Goal: Information Seeking & Learning: Learn about a topic

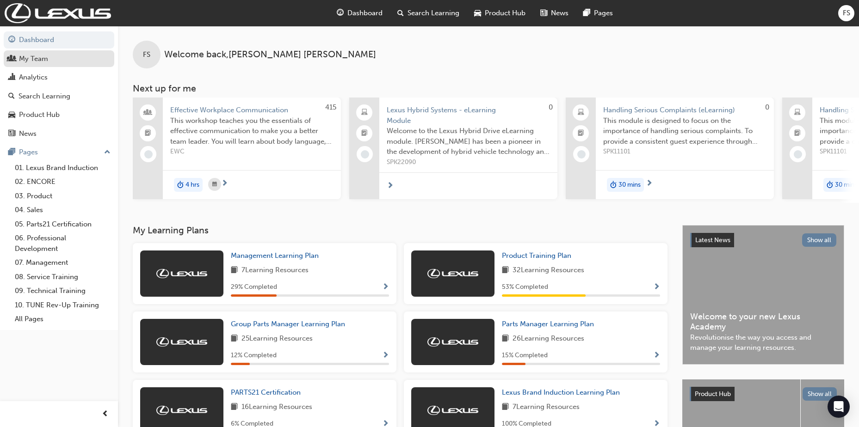
click at [32, 61] on div "My Team" at bounding box center [33, 59] width 29 height 11
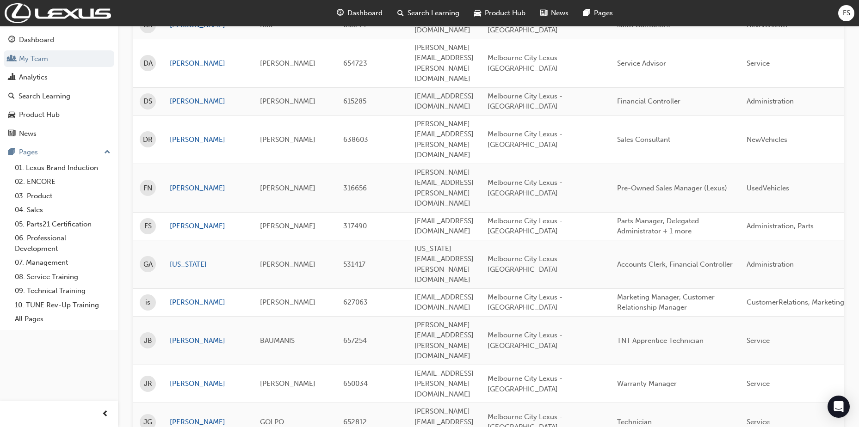
scroll to position [427, 0]
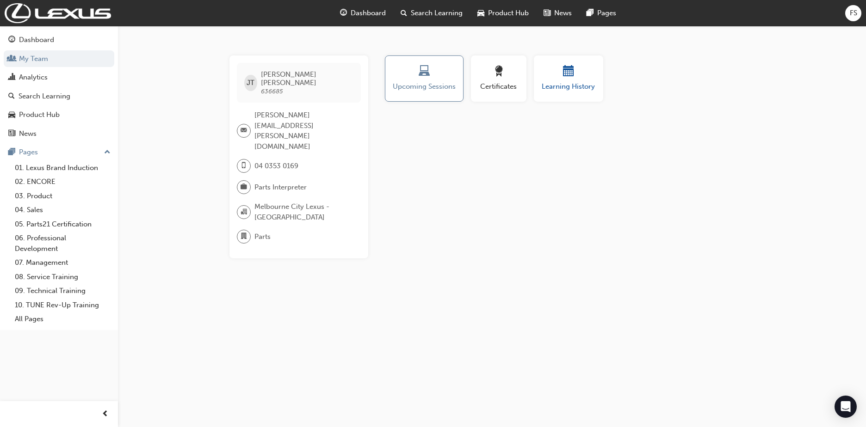
click at [580, 80] on div "Learning History" at bounding box center [567, 79] width 55 height 26
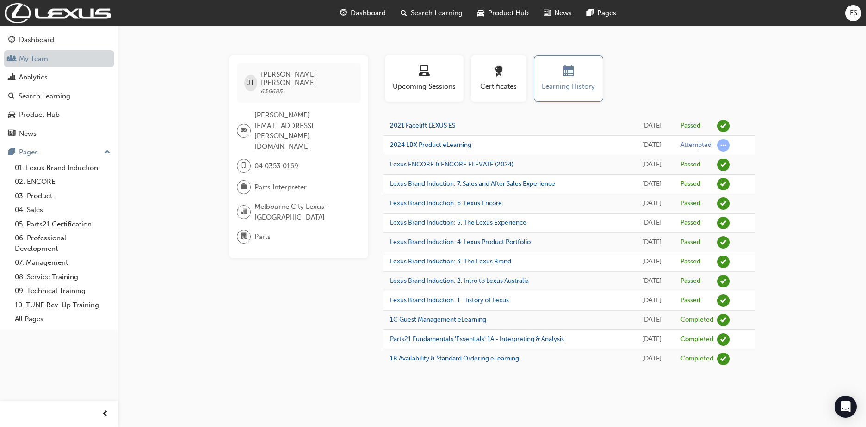
click at [39, 53] on link "My Team" at bounding box center [59, 58] width 111 height 17
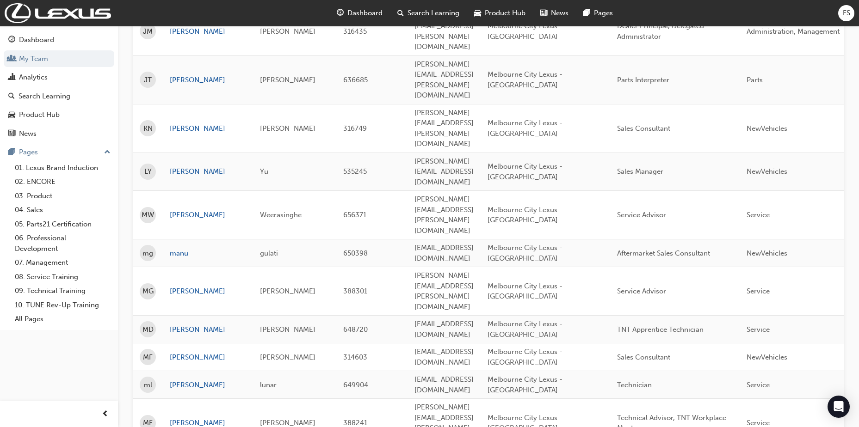
scroll to position [810, 0]
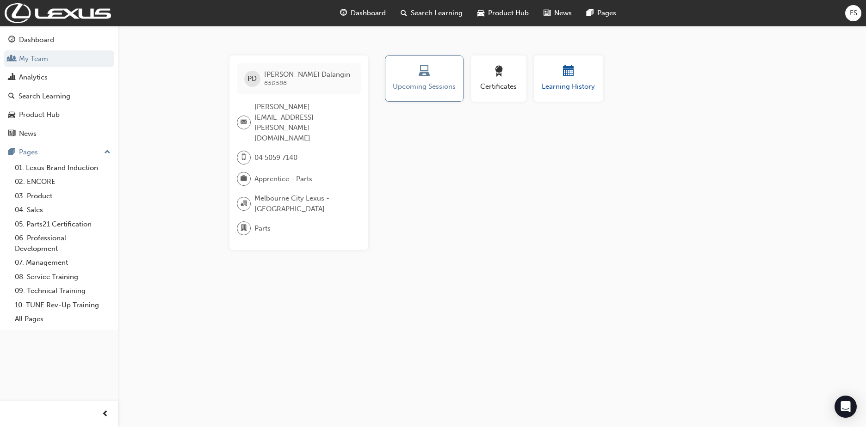
click at [574, 66] on div "button" at bounding box center [567, 73] width 55 height 14
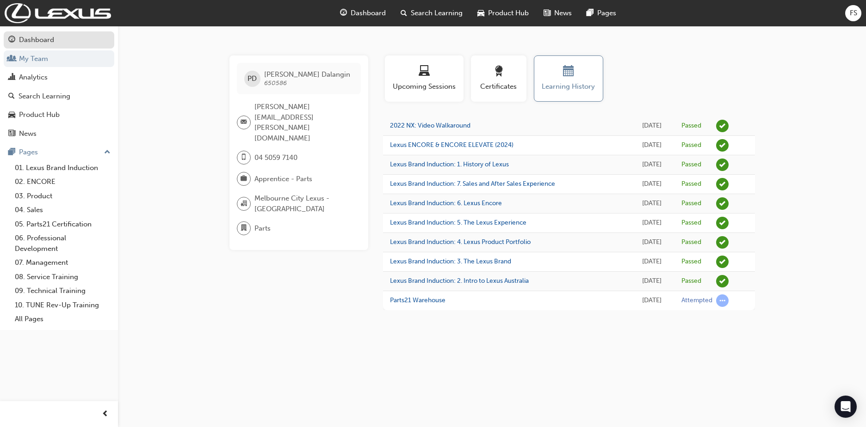
click at [43, 40] on div "Dashboard" at bounding box center [36, 40] width 35 height 11
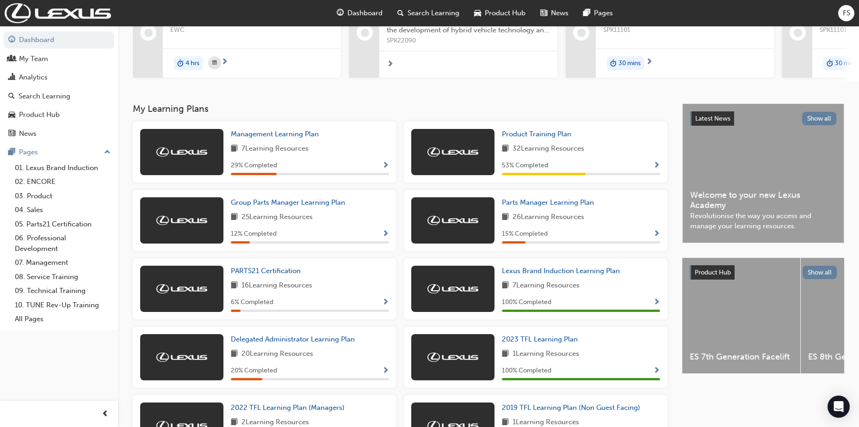
scroll to position [116, 0]
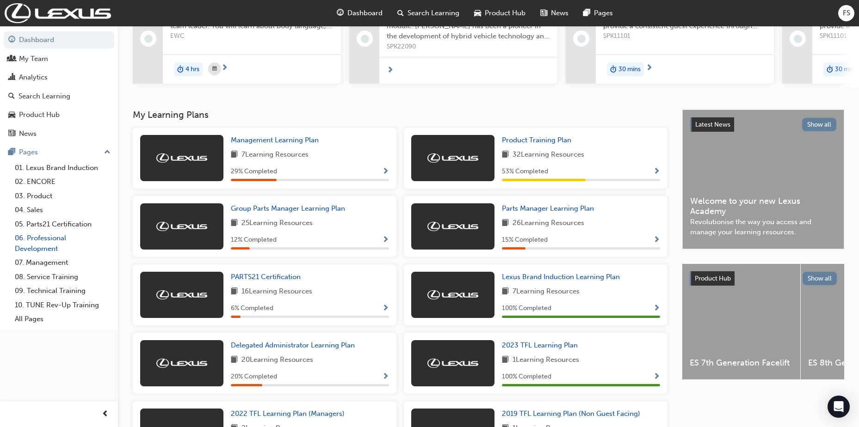
click at [42, 238] on link "06. Professional Development" at bounding box center [62, 243] width 103 height 25
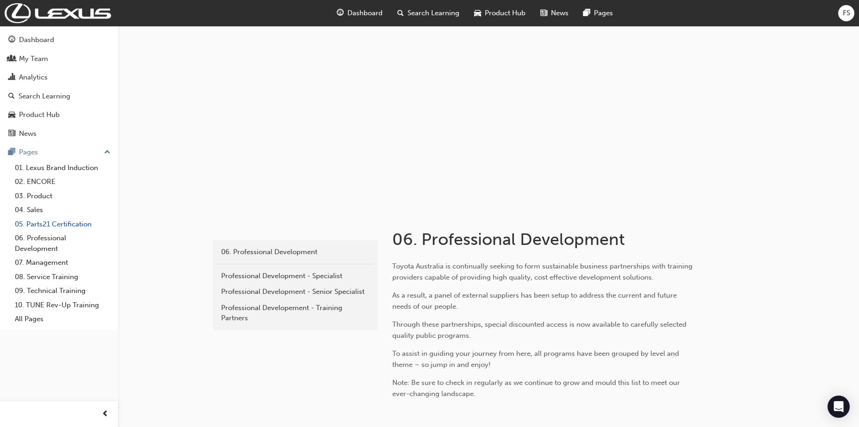
click at [46, 225] on link "05. Parts21 Certification" at bounding box center [62, 224] width 103 height 14
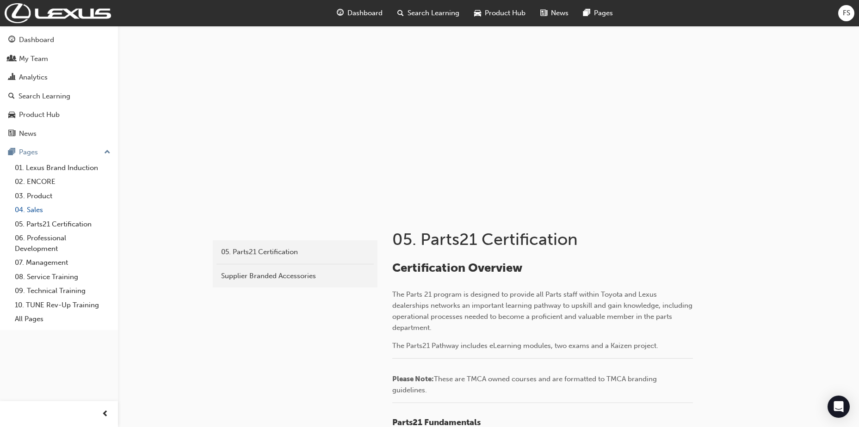
click at [36, 208] on link "04. Sales" at bounding box center [62, 210] width 103 height 14
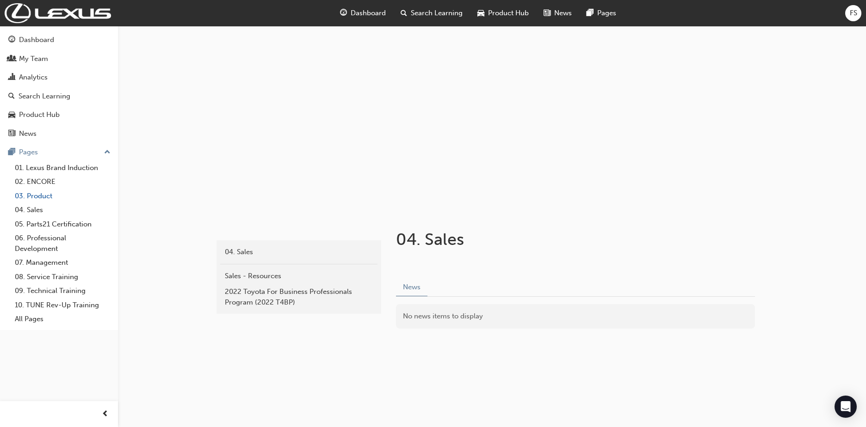
click at [38, 198] on link "03. Product" at bounding box center [62, 196] width 103 height 14
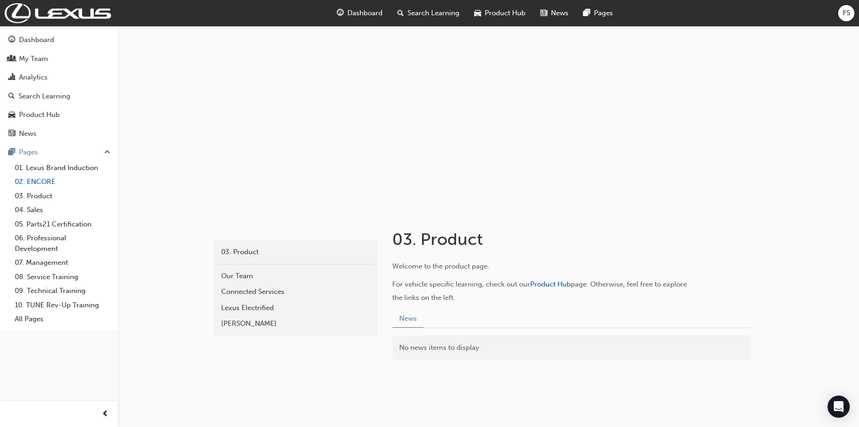
click at [40, 183] on link "02. ENCORE" at bounding box center [62, 182] width 103 height 14
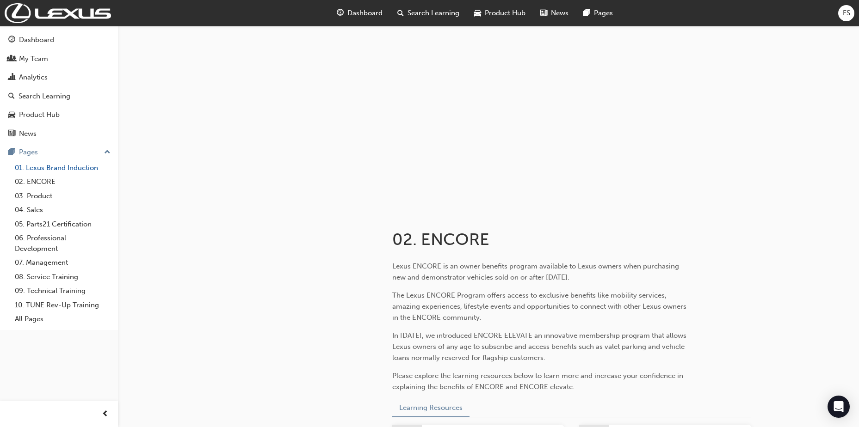
click at [45, 166] on link "01. Lexus Brand Induction" at bounding box center [62, 168] width 103 height 14
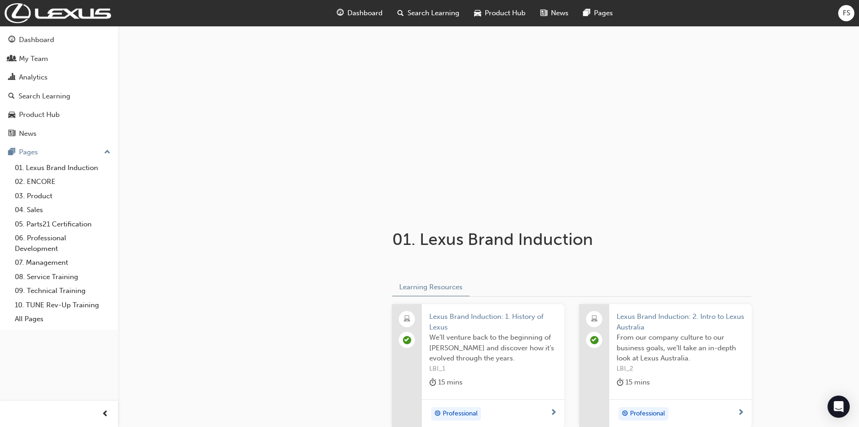
drag, startPoint x: 857, startPoint y: 67, endPoint x: 861, endPoint y: 115, distance: 47.8
click at [859, 115] on html "Your version of Internet Explorer is outdated and not supported. Please upgrade…" at bounding box center [429, 213] width 859 height 427
click at [43, 179] on link "02. ENCORE" at bounding box center [62, 182] width 103 height 14
